Goal: Task Accomplishment & Management: Use online tool/utility

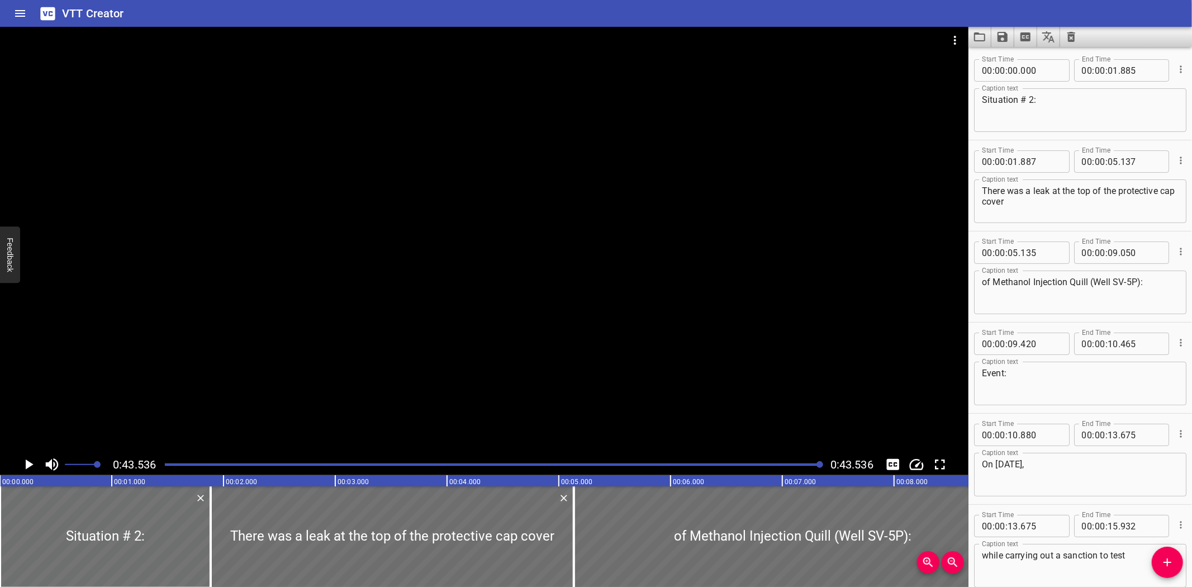
scroll to position [787, 0]
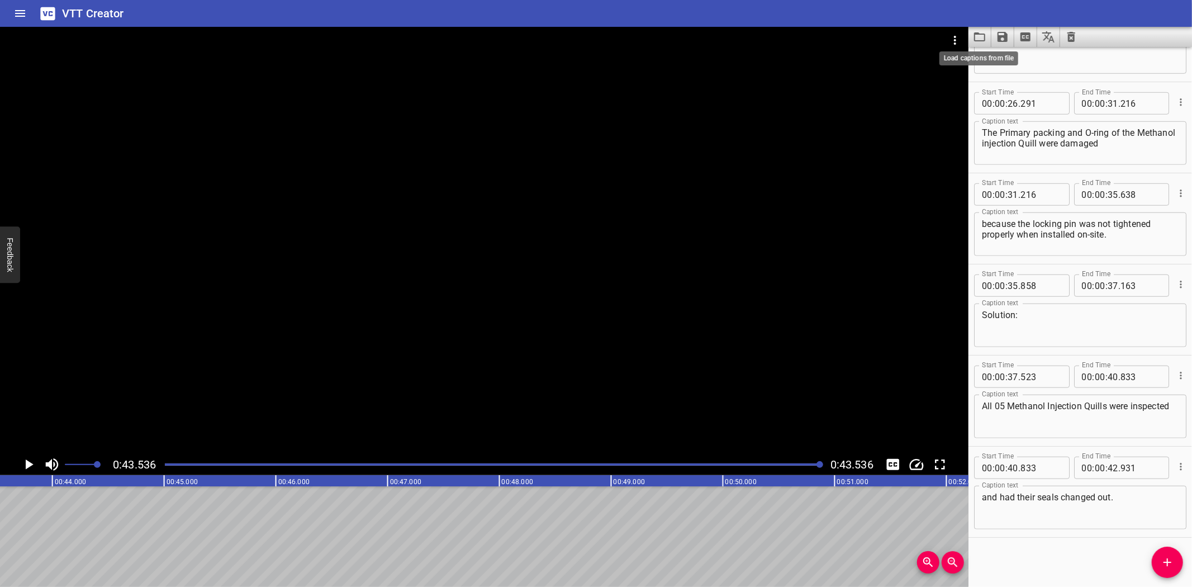
click at [975, 38] on icon "Load captions from file" at bounding box center [979, 36] width 11 height 9
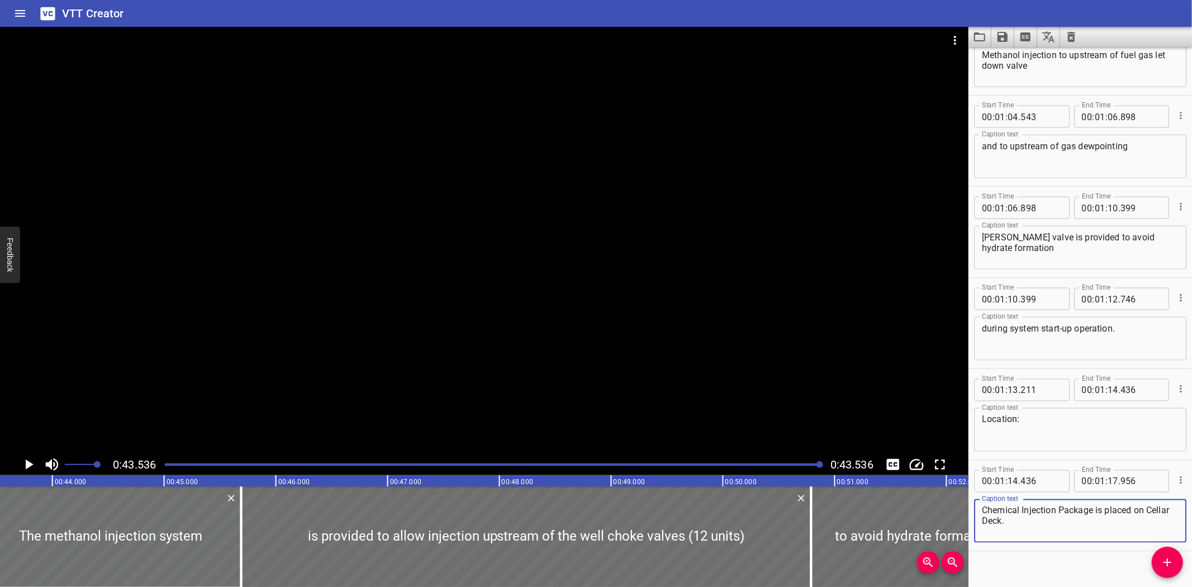
scroll to position [1515, 0]
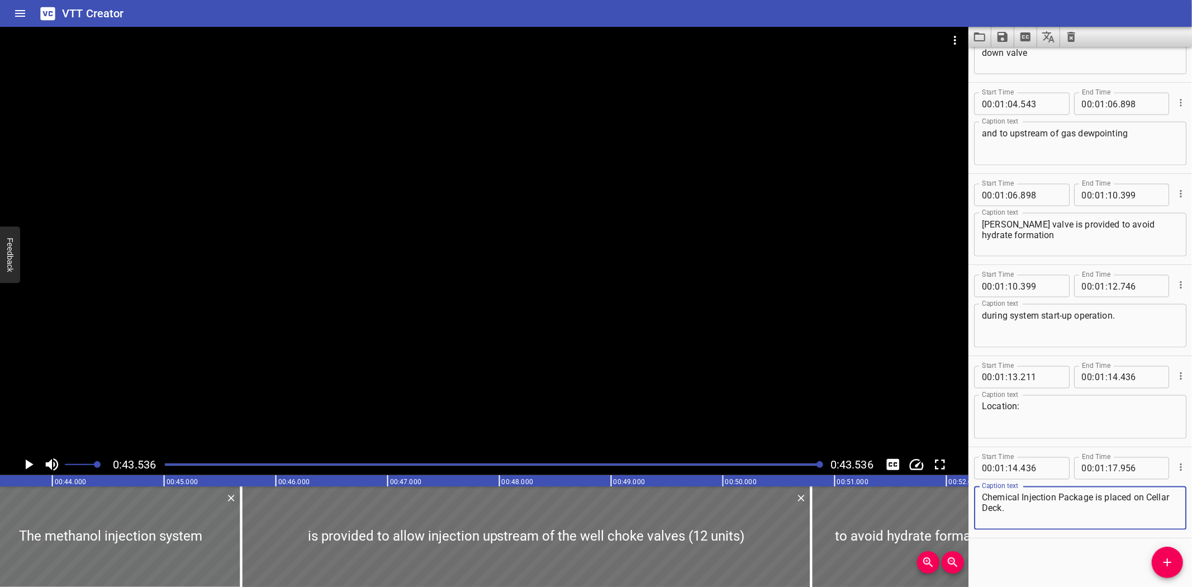
click at [53, 460] on icon "Toggle mute" at bounding box center [52, 464] width 17 height 17
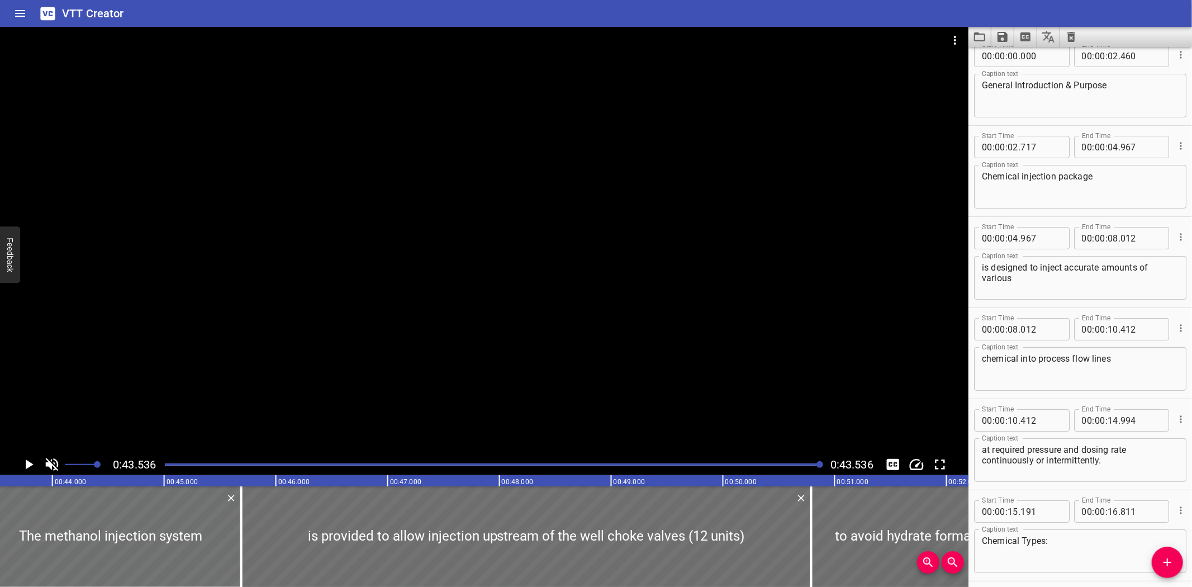
scroll to position [0, 0]
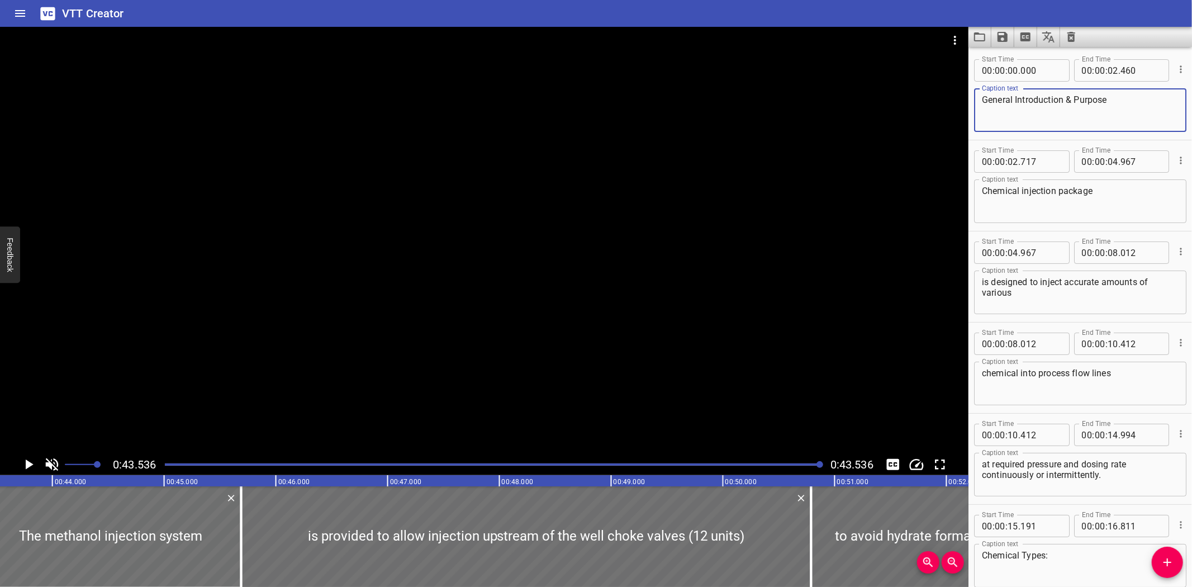
click at [1110, 106] on textarea "General Introduction & Purpose" at bounding box center [1080, 110] width 197 height 32
click at [1114, 198] on textarea "Chemical injection package" at bounding box center [1080, 202] width 197 height 32
click at [1063, 306] on textarea "is designed to inject accurate amounts of various" at bounding box center [1080, 293] width 197 height 32
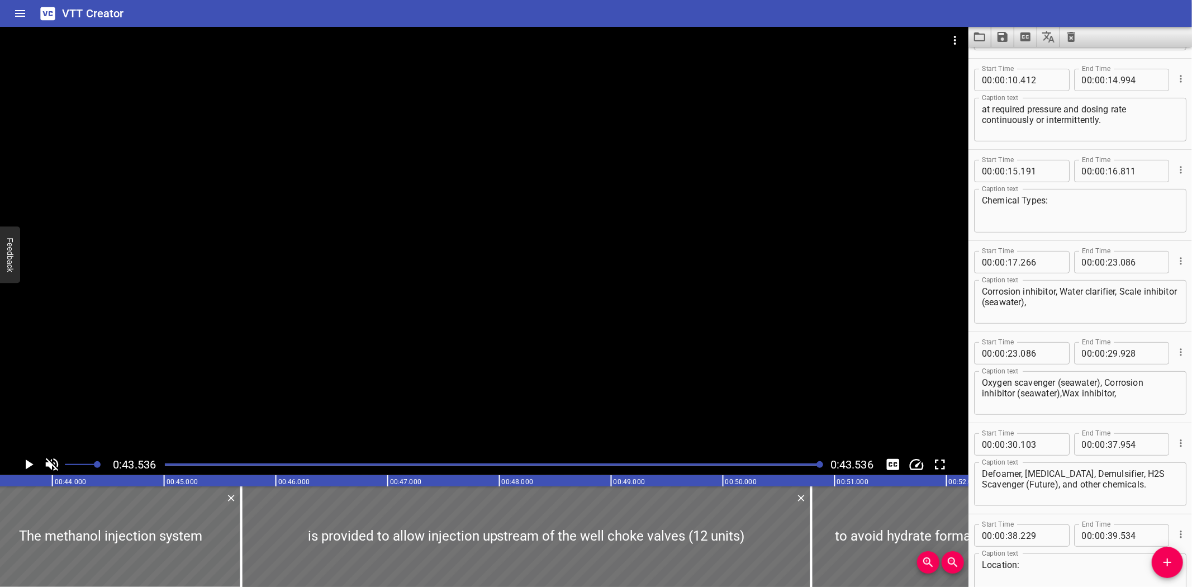
scroll to position [387, 0]
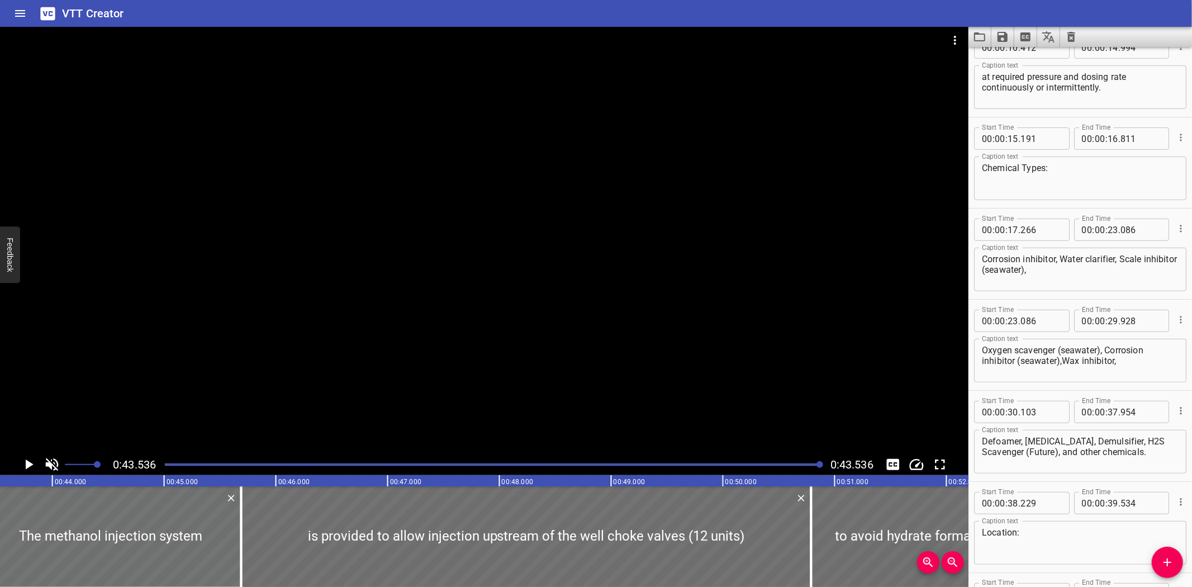
drag, startPoint x: 1186, startPoint y: 179, endPoint x: 1177, endPoint y: 277, distance: 97.6
click at [1177, 277] on div "Start Time 00 : 00 : 17 . 266 Start Time End Time 00 : 00 : 23 . 086 End Time C…" at bounding box center [1080, 253] width 224 height 91
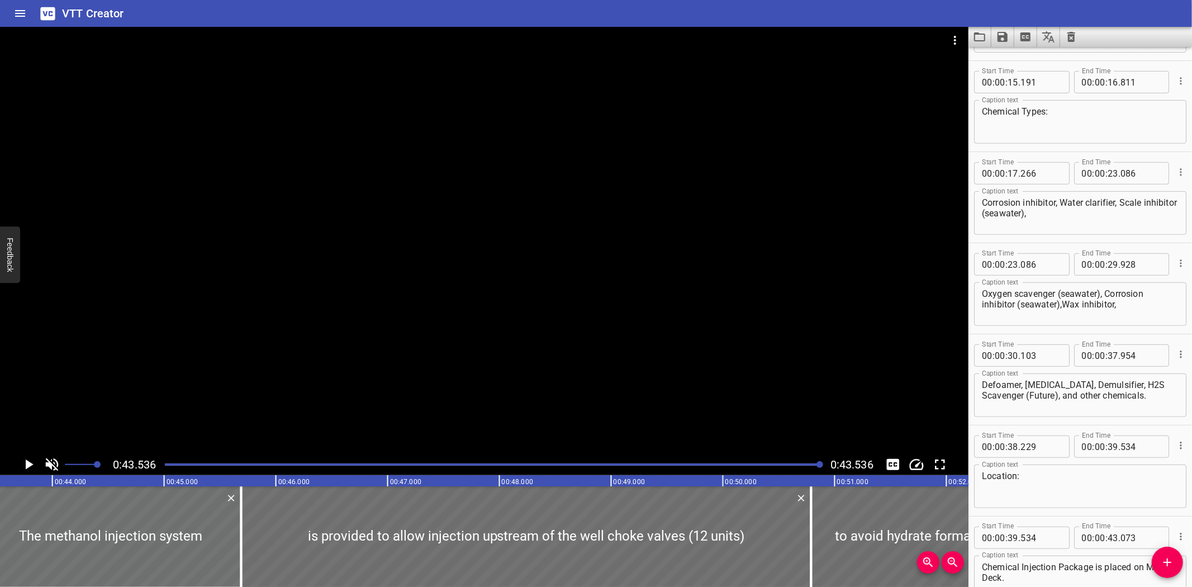
scroll to position [446, 0]
click at [984, 289] on textarea "Oxygen scavenger (seawater), Corrosion inhibitor (seawater),Wax inhibitor," at bounding box center [1080, 302] width 197 height 32
click at [1063, 300] on textarea "Oxygen scavenger (seawater), Corrosion inhibitor (seawater),Wax inhibitor," at bounding box center [1080, 302] width 197 height 32
type textarea "Oxygen scavenger (seawater), Corrosion inhibitor (seawater), Wax inhibitor,"
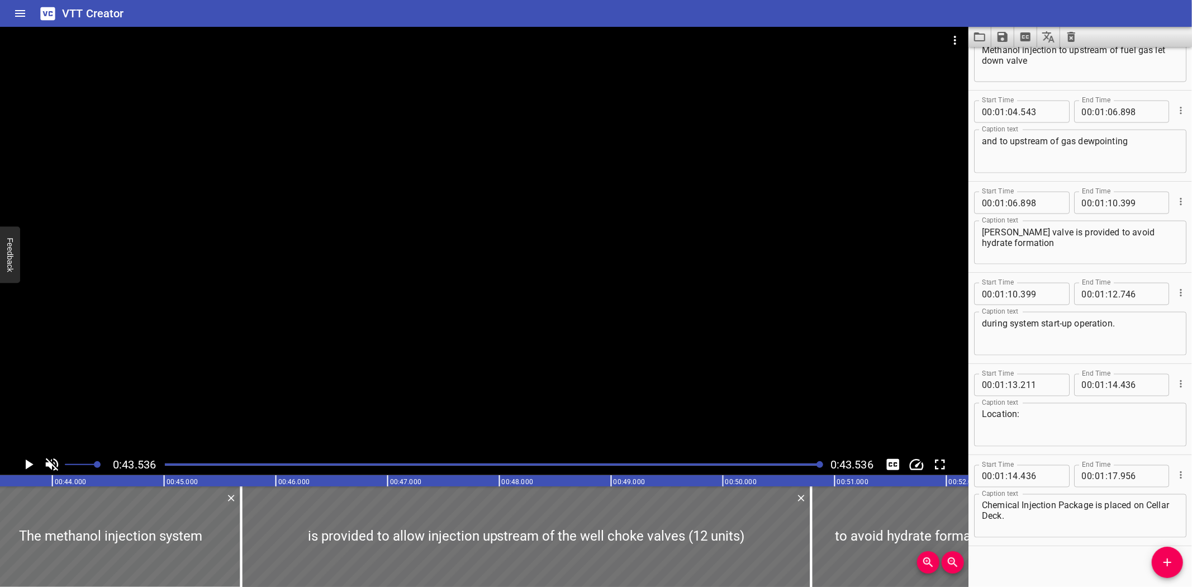
scroll to position [1515, 0]
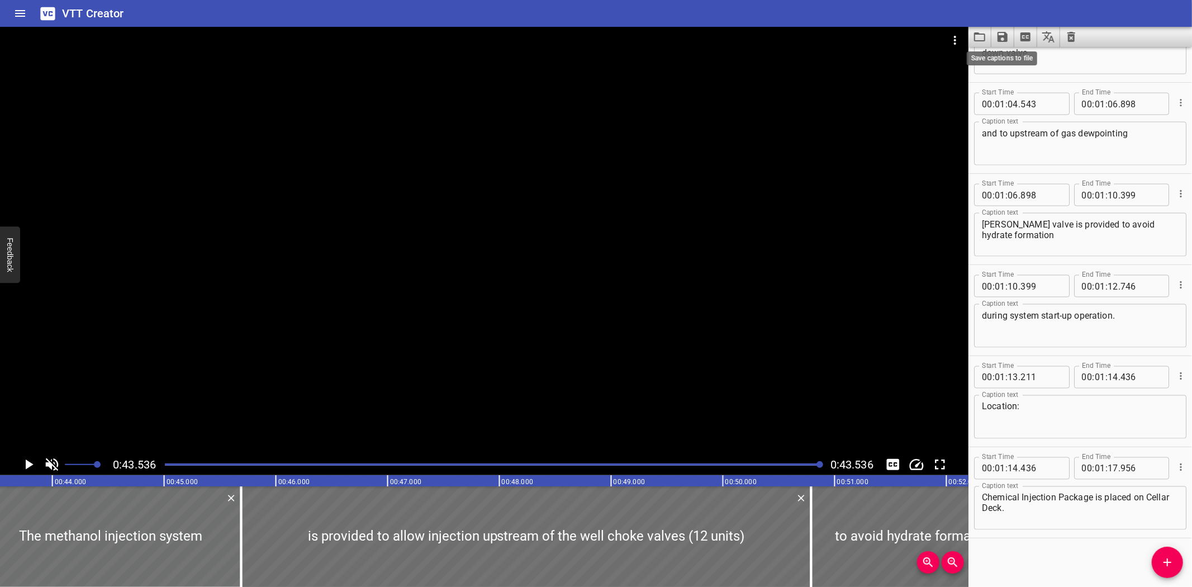
click at [1002, 37] on icon "Save captions to file" at bounding box center [1002, 36] width 13 height 13
click at [1010, 55] on li "Save to VTT file" at bounding box center [1032, 61] width 82 height 20
click at [973, 32] on icon "Load captions from file" at bounding box center [979, 36] width 13 height 13
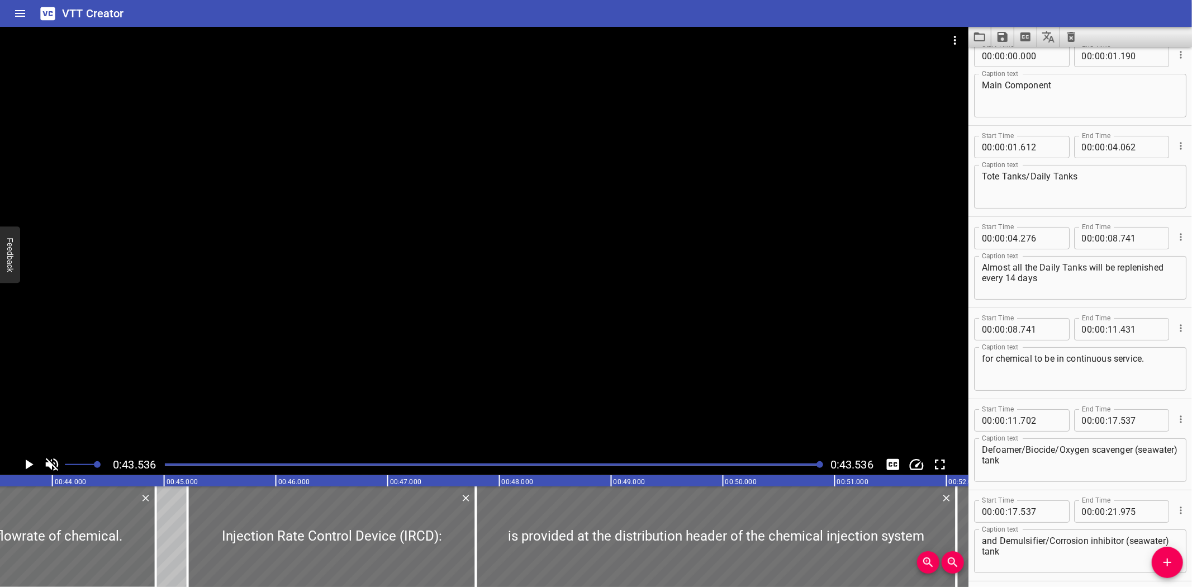
scroll to position [0, 0]
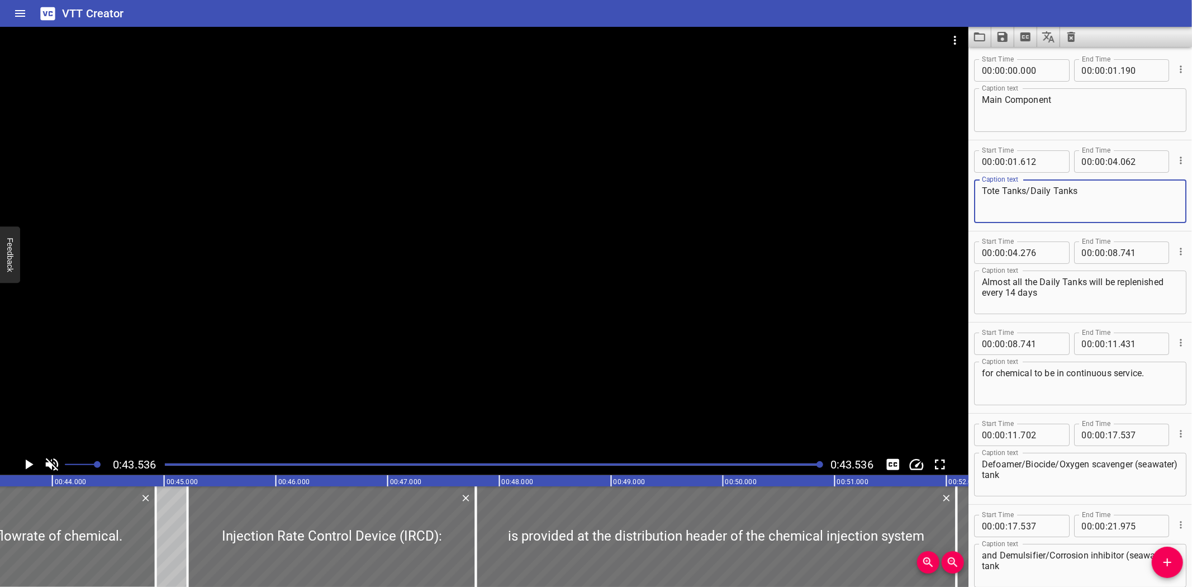
click at [1080, 192] on textarea "Tote Tanks/Daily Tanks" at bounding box center [1080, 202] width 197 height 32
click at [1077, 287] on textarea "Almost all the Daily Tanks will be replenished every 14 days" at bounding box center [1080, 293] width 197 height 32
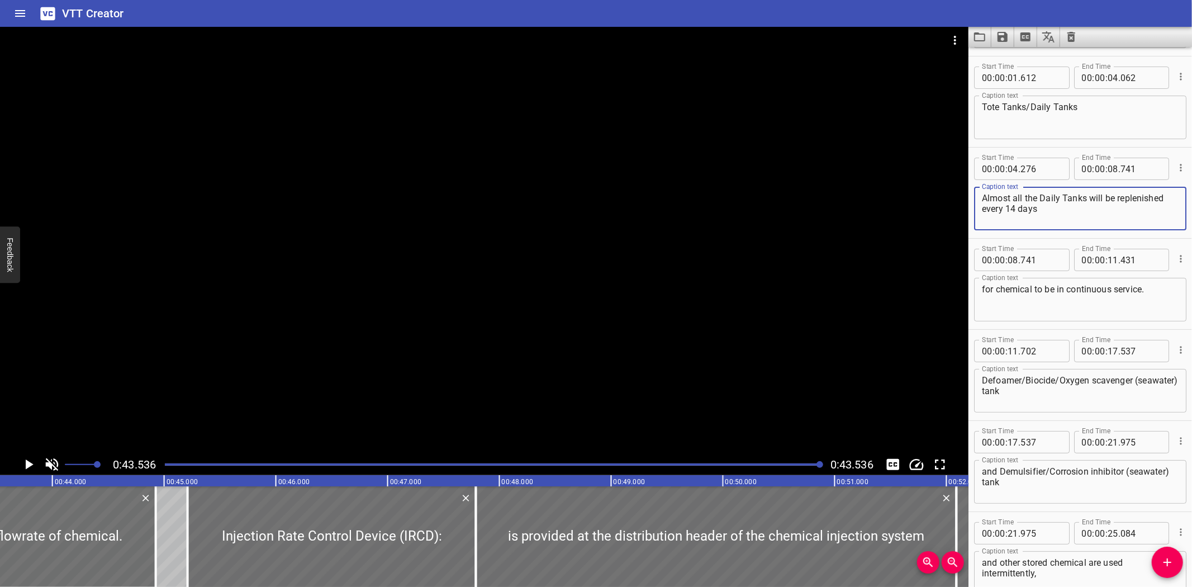
scroll to position [126, 0]
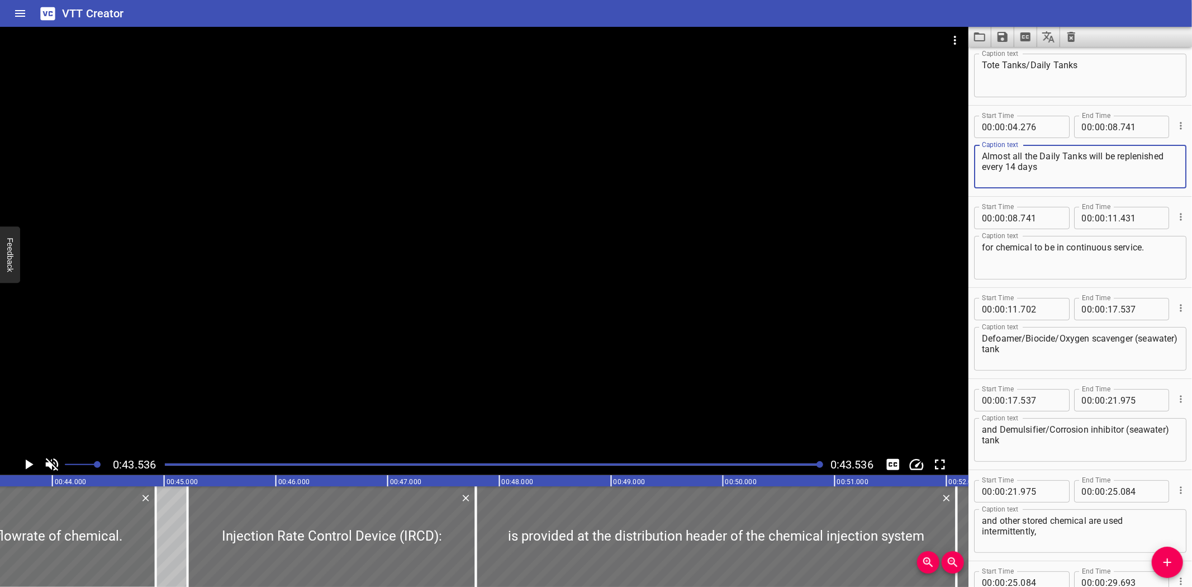
click at [1106, 348] on textarea "Defoamer/Biocide/Oxygen scavenger (seawater) tank" at bounding box center [1080, 349] width 197 height 32
click at [1142, 337] on textarea "Defoamer/Biocide/Oxygen scavenger (seawater) tank" at bounding box center [1080, 349] width 197 height 32
click at [1096, 454] on textarea "and Demulsifier/Corrosion inhibitor (seawater) tank" at bounding box center [1080, 440] width 197 height 32
drag, startPoint x: 1186, startPoint y: 210, endPoint x: 1108, endPoint y: 566, distance: 364.0
click at [1108, 566] on div "Start Time 00 : 00 : 00 . 000 Start Time End Time 00 : 00 : 01 . 190 End Time C…" at bounding box center [1080, 317] width 224 height 540
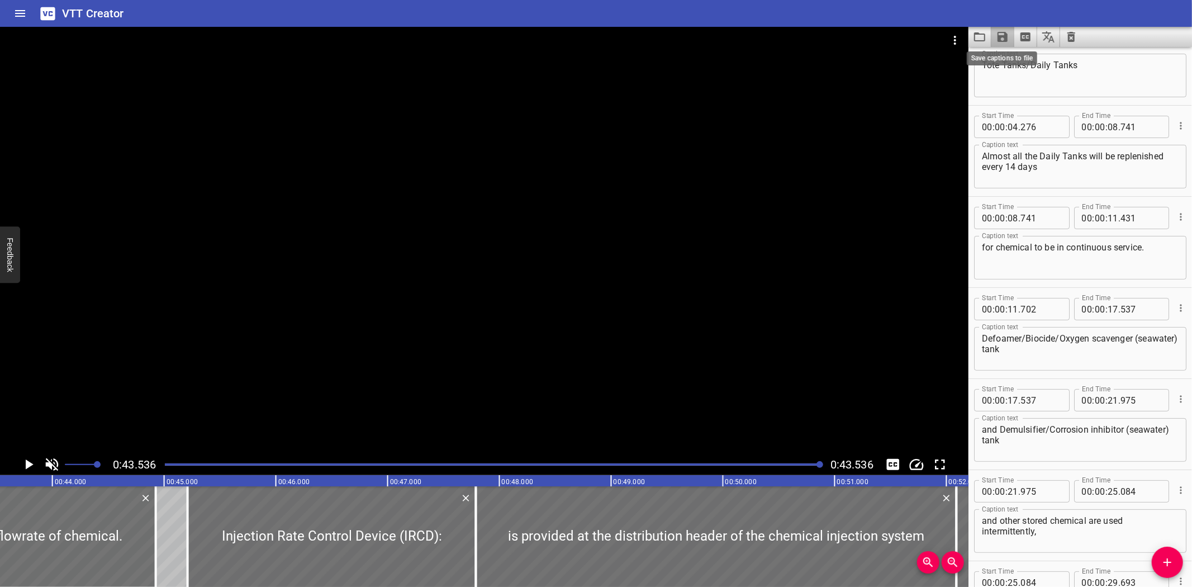
click at [1004, 32] on icon "Save captions to file" at bounding box center [1002, 37] width 10 height 10
click at [1002, 58] on li "Save to VTT file" at bounding box center [1032, 61] width 82 height 20
drag, startPoint x: 889, startPoint y: 4, endPoint x: 900, endPoint y: 8, distance: 11.5
click at [889, 4] on div "VTT Creator" at bounding box center [596, 13] width 1192 height 27
click at [975, 35] on icon "Load captions from file" at bounding box center [979, 36] width 11 height 9
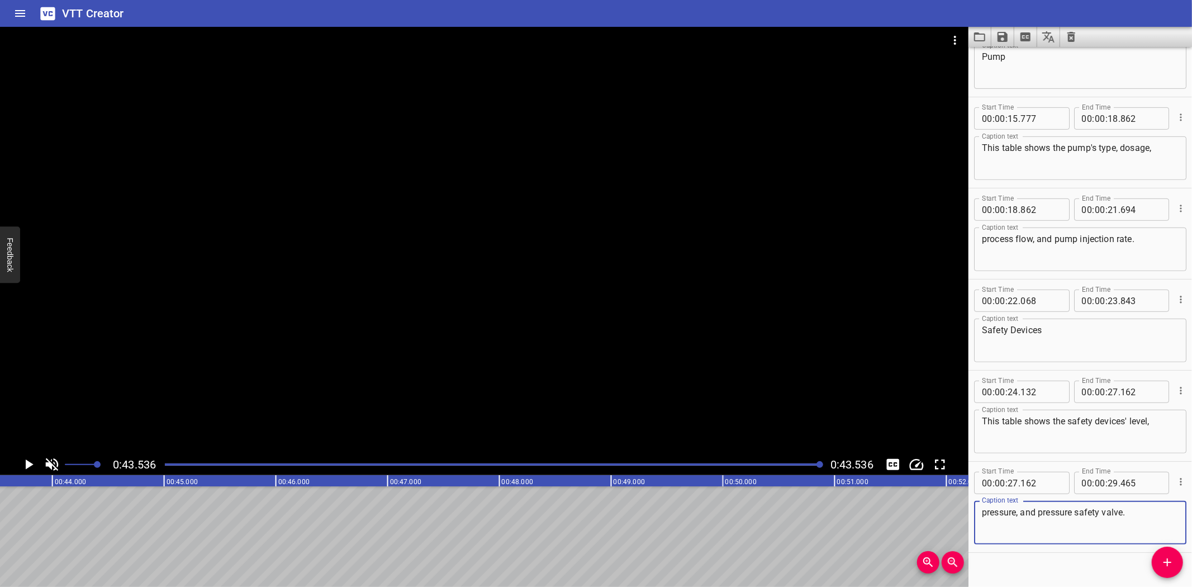
scroll to position [514, 0]
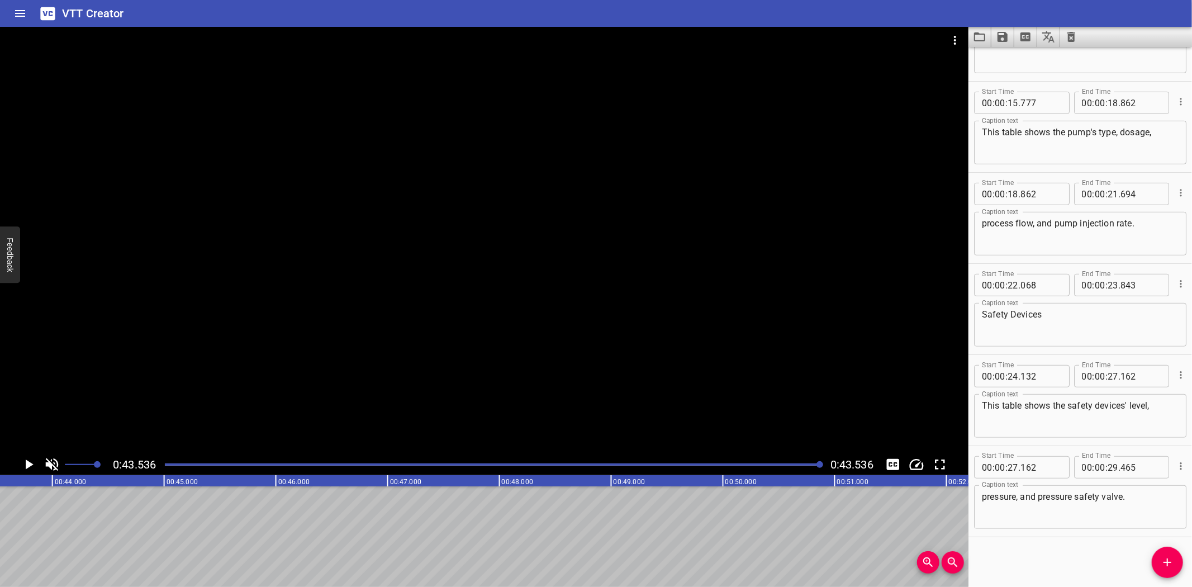
click at [1023, 545] on div "Start Time 00 : 00 : 00 . 000 Start Time End Time 00 : 00 : 02 . 910 End Time C…" at bounding box center [1080, 317] width 224 height 540
click at [978, 45] on button "Load captions from file" at bounding box center [979, 37] width 23 height 20
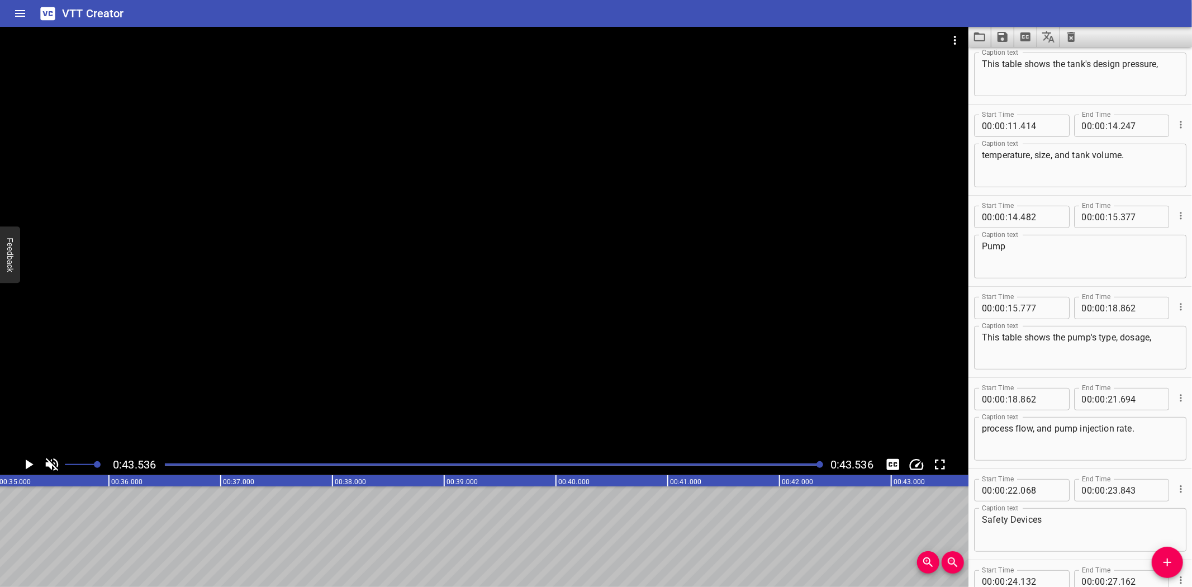
scroll to position [317, 0]
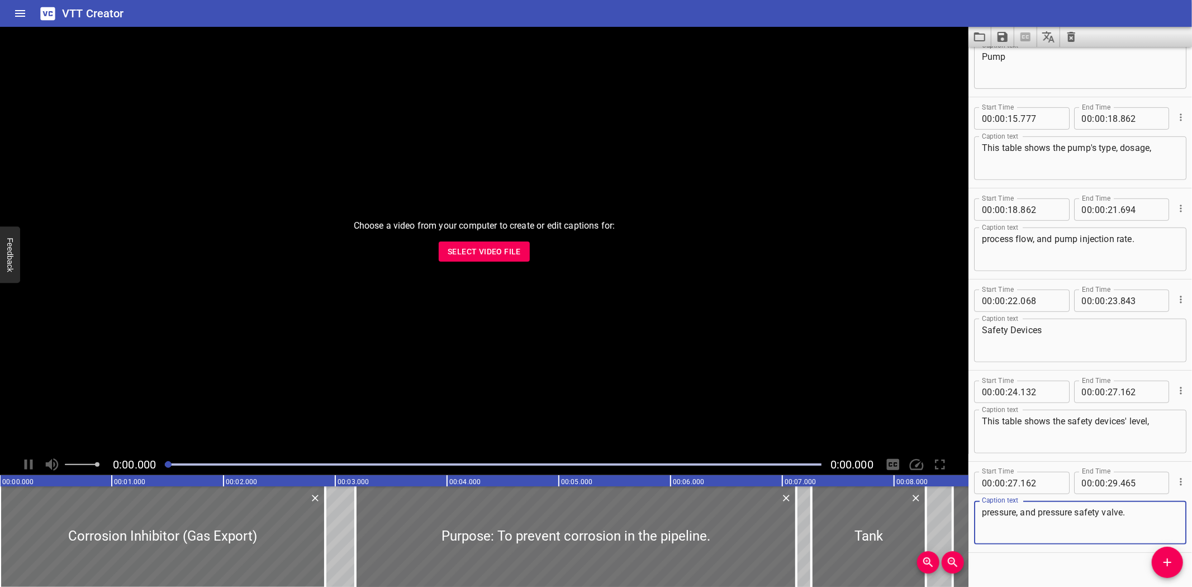
scroll to position [514, 0]
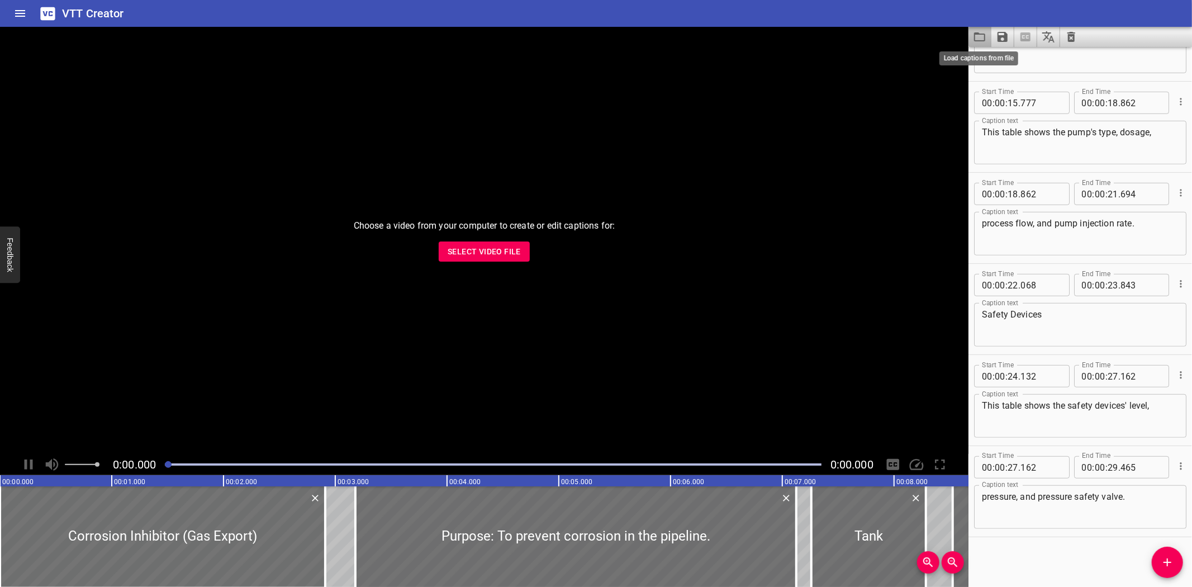
click at [976, 39] on icon "Load captions from file" at bounding box center [979, 36] width 13 height 13
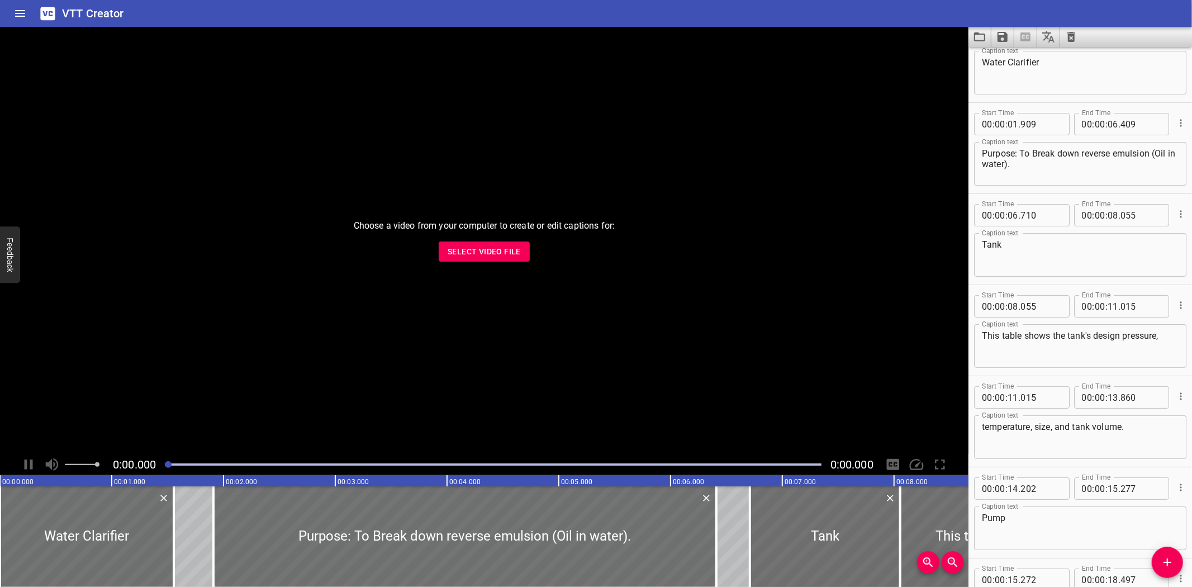
scroll to position [0, 0]
